Goal: Task Accomplishment & Management: Manage account settings

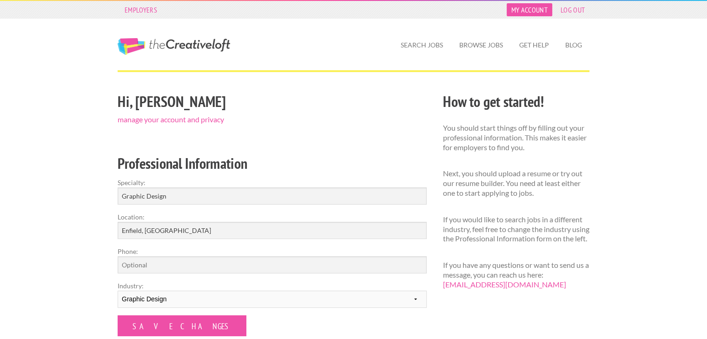
click at [534, 10] on link "My Account" at bounding box center [530, 9] width 46 height 13
click at [544, 11] on link "My Account" at bounding box center [530, 9] width 46 height 13
click at [527, 9] on link "My Account" at bounding box center [530, 9] width 46 height 13
click at [203, 120] on link "manage your account and privacy" at bounding box center [171, 119] width 106 height 9
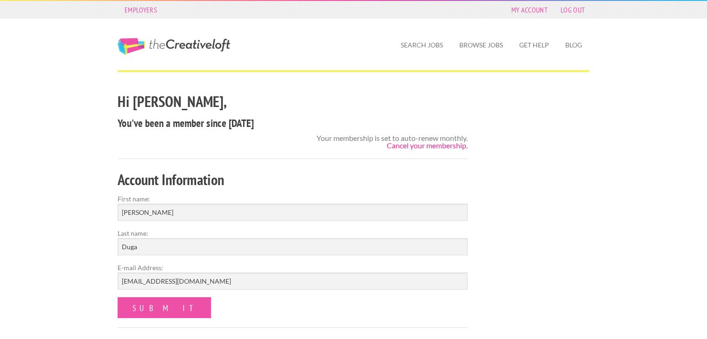
click at [442, 148] on link "Cancel your membership." at bounding box center [427, 145] width 81 height 9
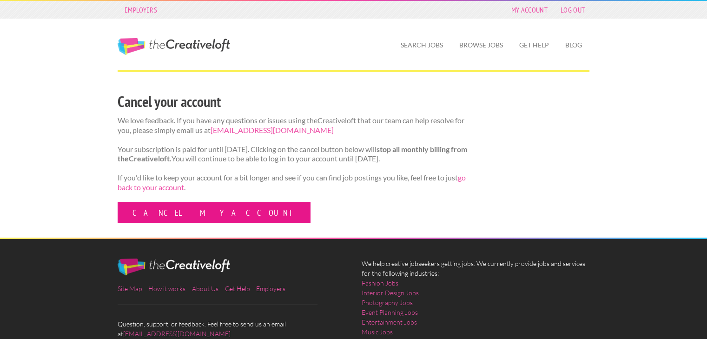
click at [181, 223] on link "Cancel my account" at bounding box center [214, 212] width 193 height 21
